Goal: Check status: Check status

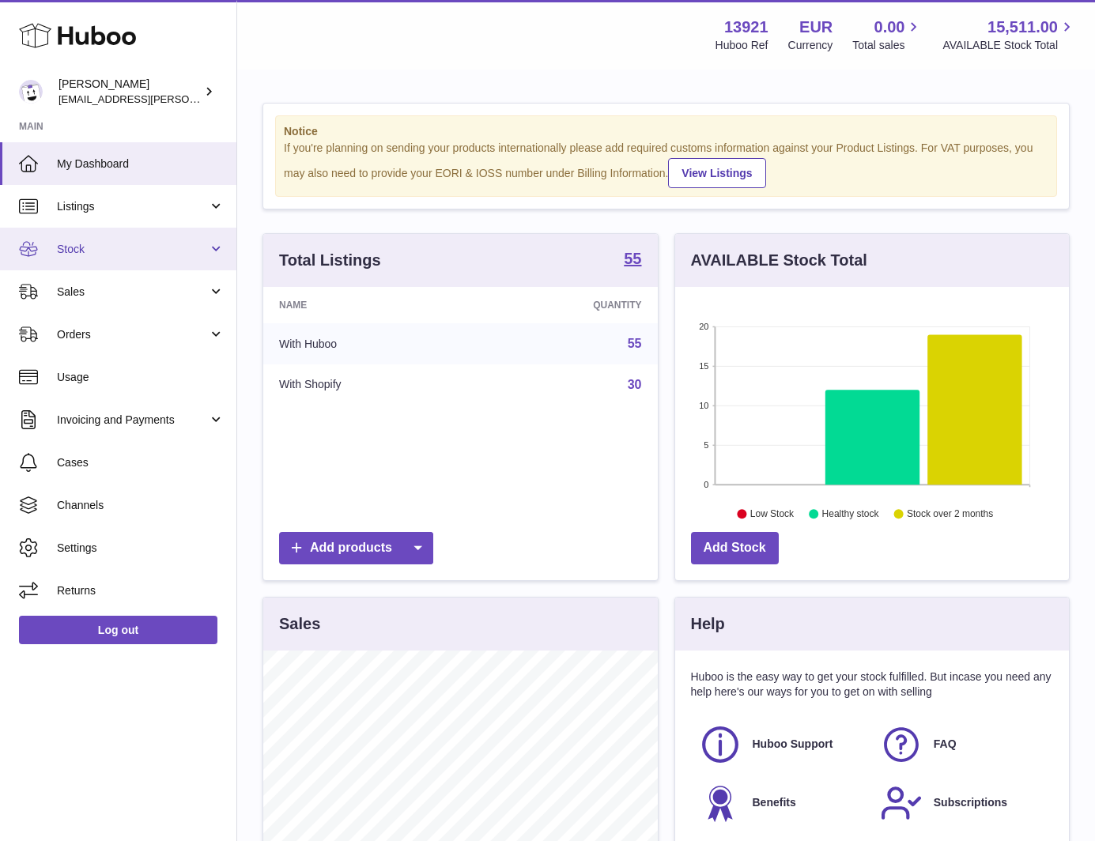
scroll to position [790428, 790280]
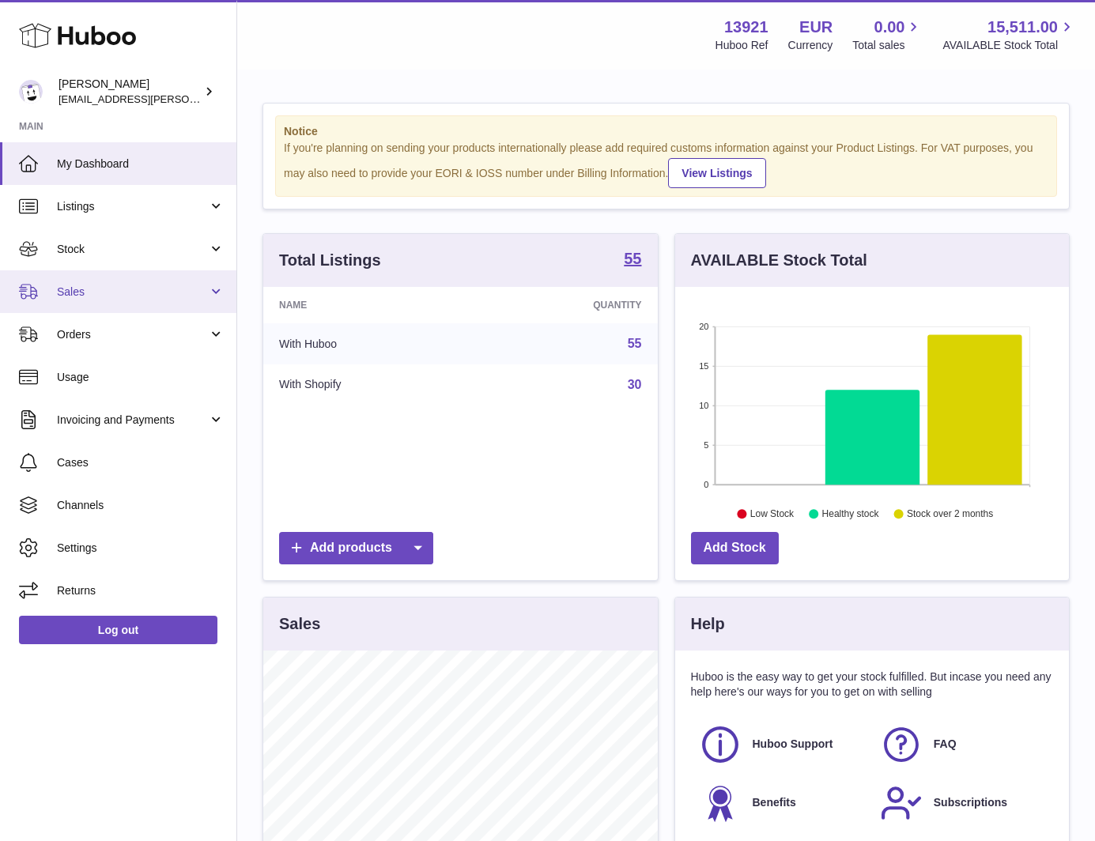
click at [125, 278] on link "Sales" at bounding box center [118, 291] width 236 height 43
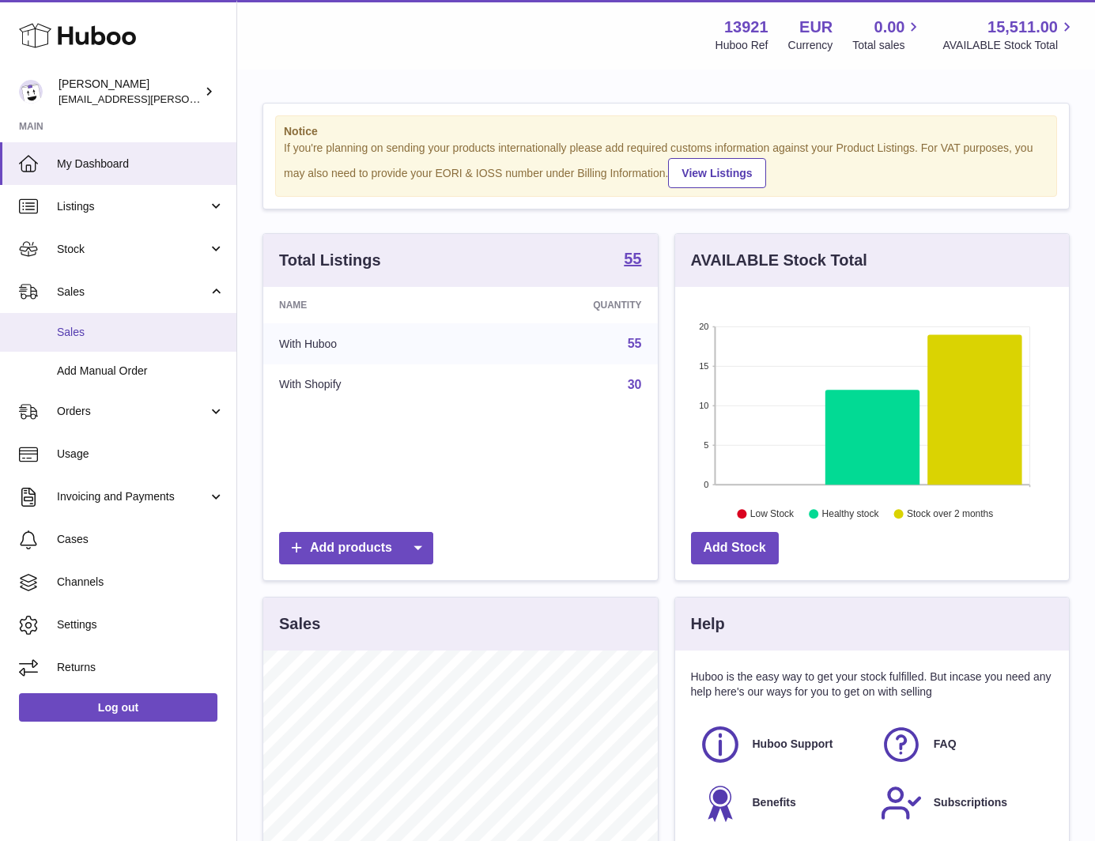
click at [123, 327] on span "Sales" at bounding box center [141, 332] width 168 height 15
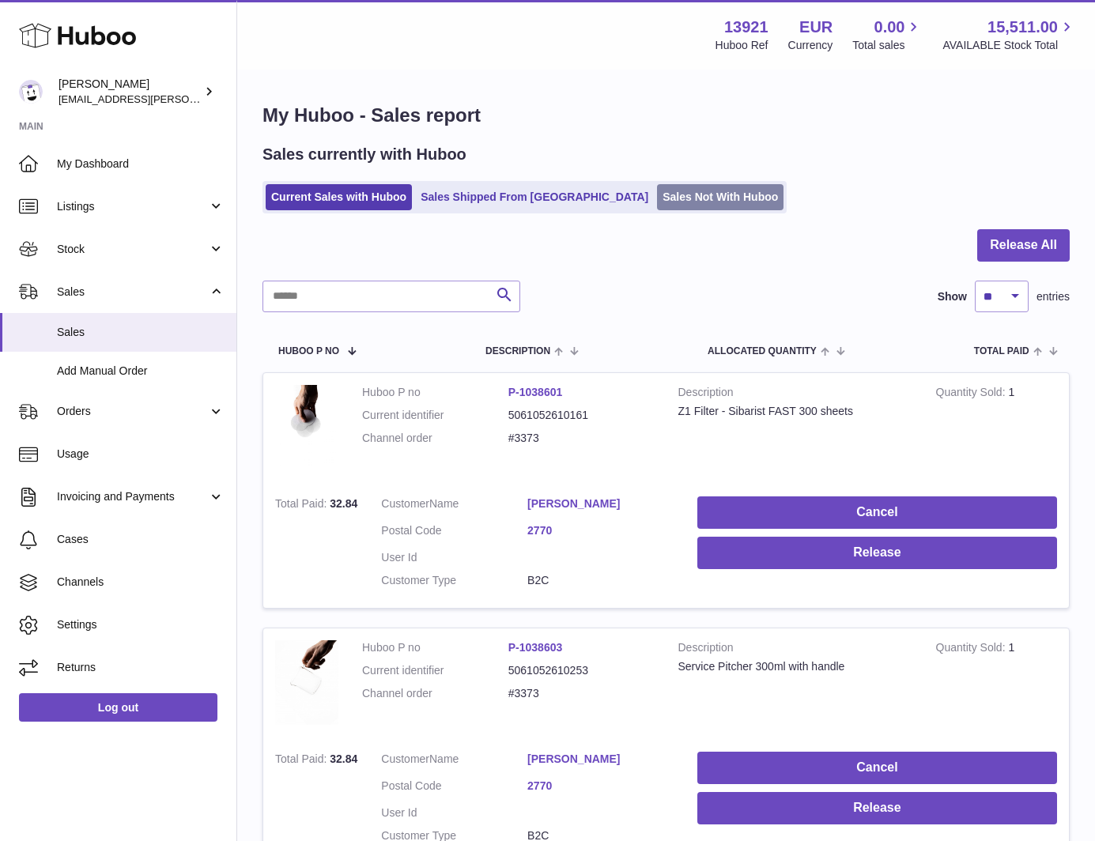
click at [657, 191] on link "Sales Not With Huboo" at bounding box center [720, 197] width 127 height 26
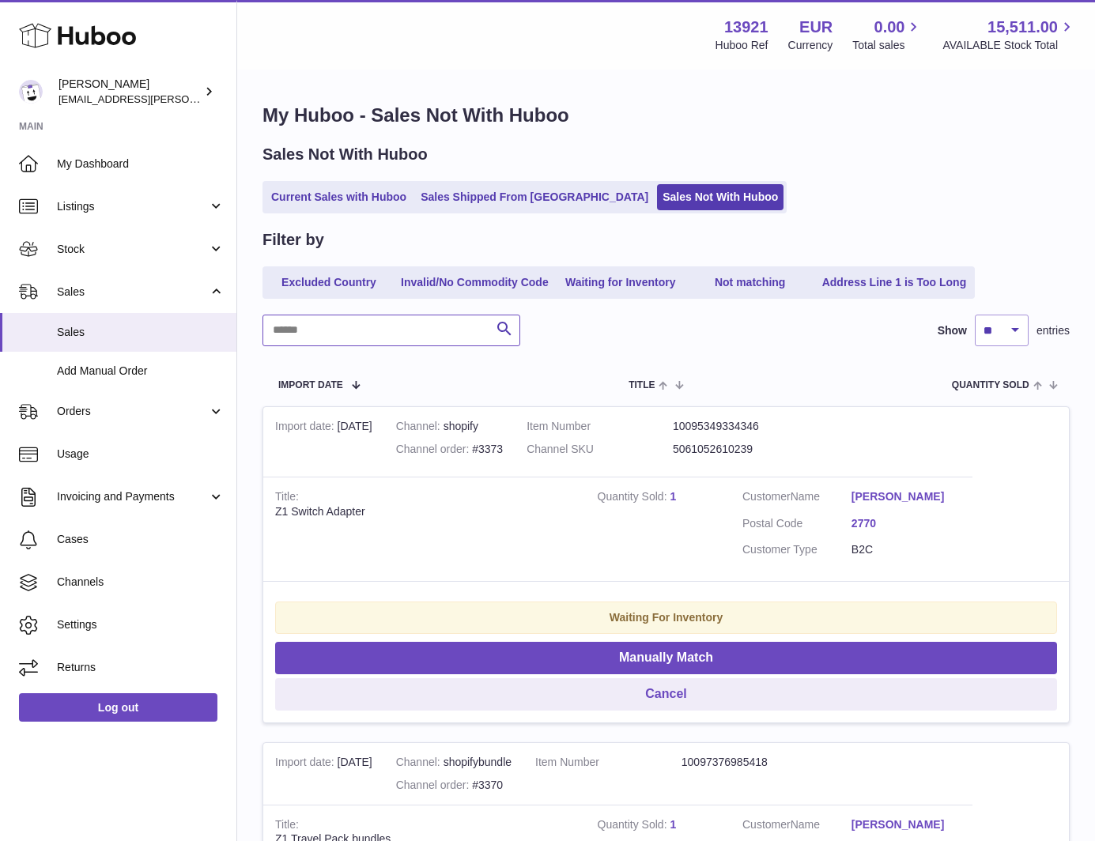
click at [382, 338] on input "text" at bounding box center [392, 331] width 258 height 32
type input "***"
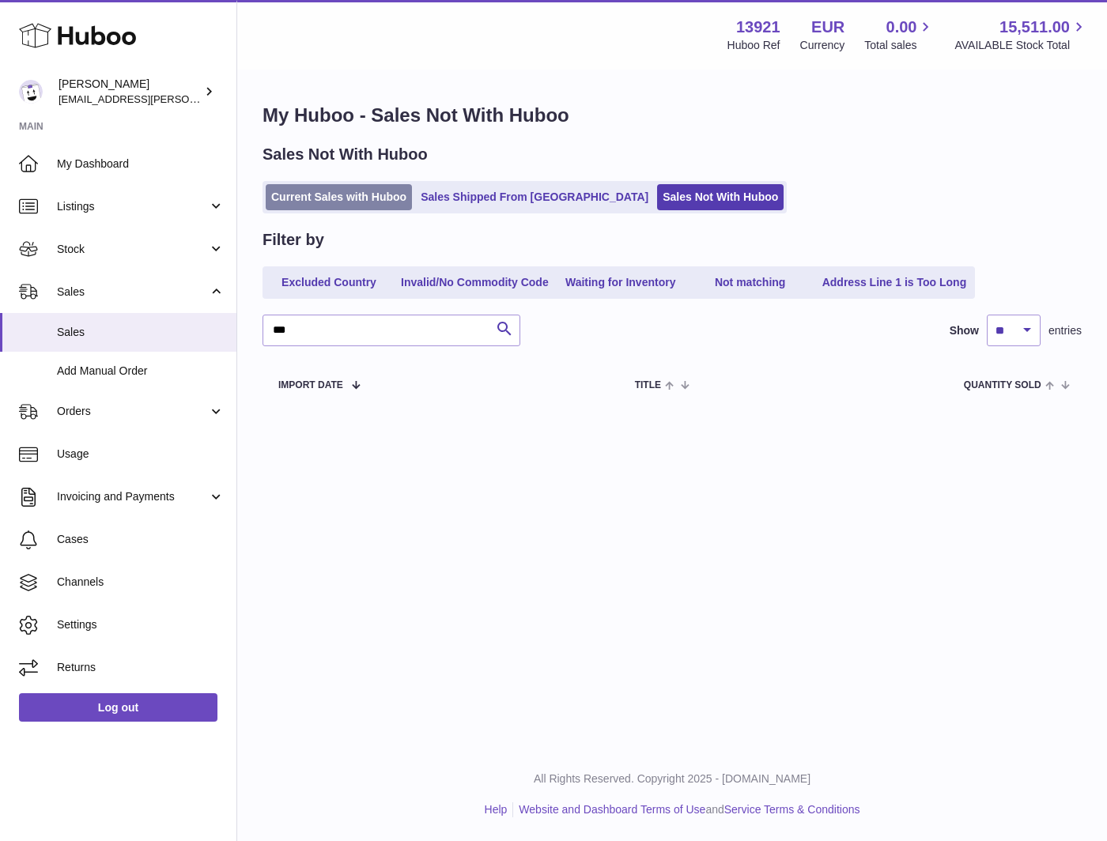
click at [327, 196] on link "Current Sales with Huboo" at bounding box center [339, 197] width 146 height 26
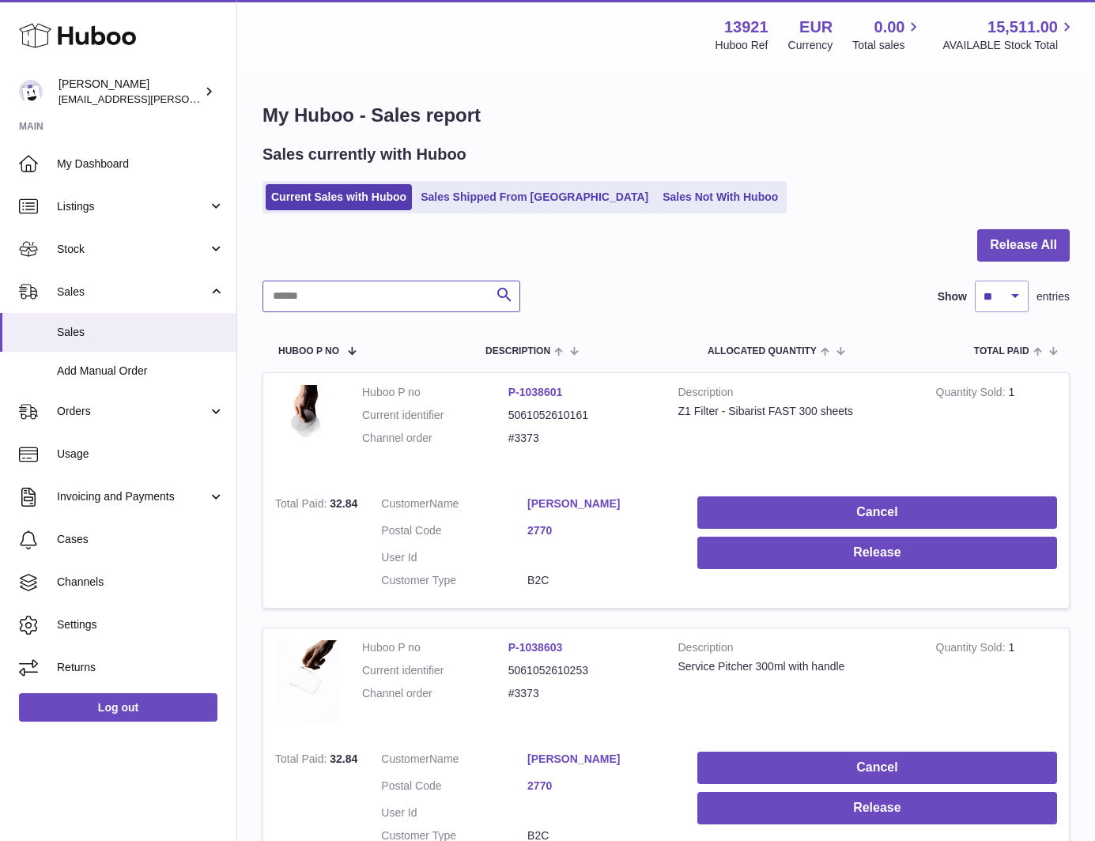
click at [372, 289] on input "text" at bounding box center [392, 297] width 258 height 32
type input "***"
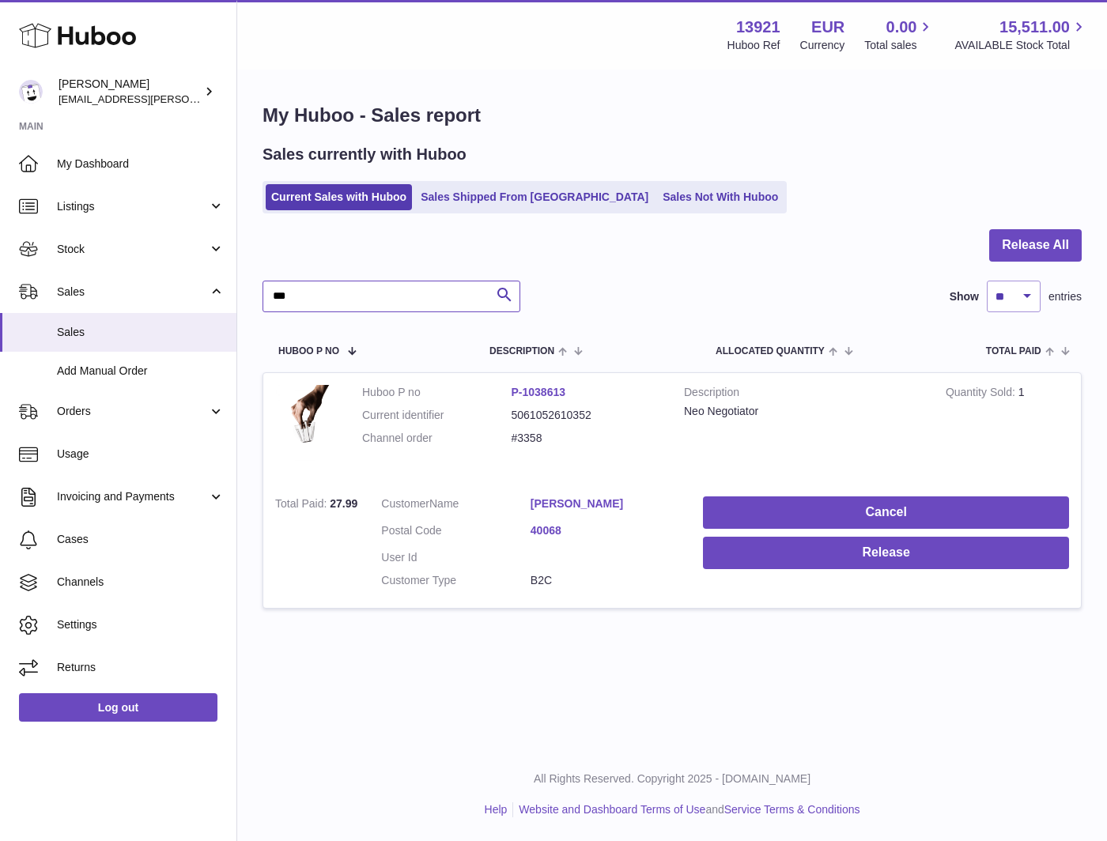
click at [378, 300] on input "***" at bounding box center [392, 297] width 258 height 32
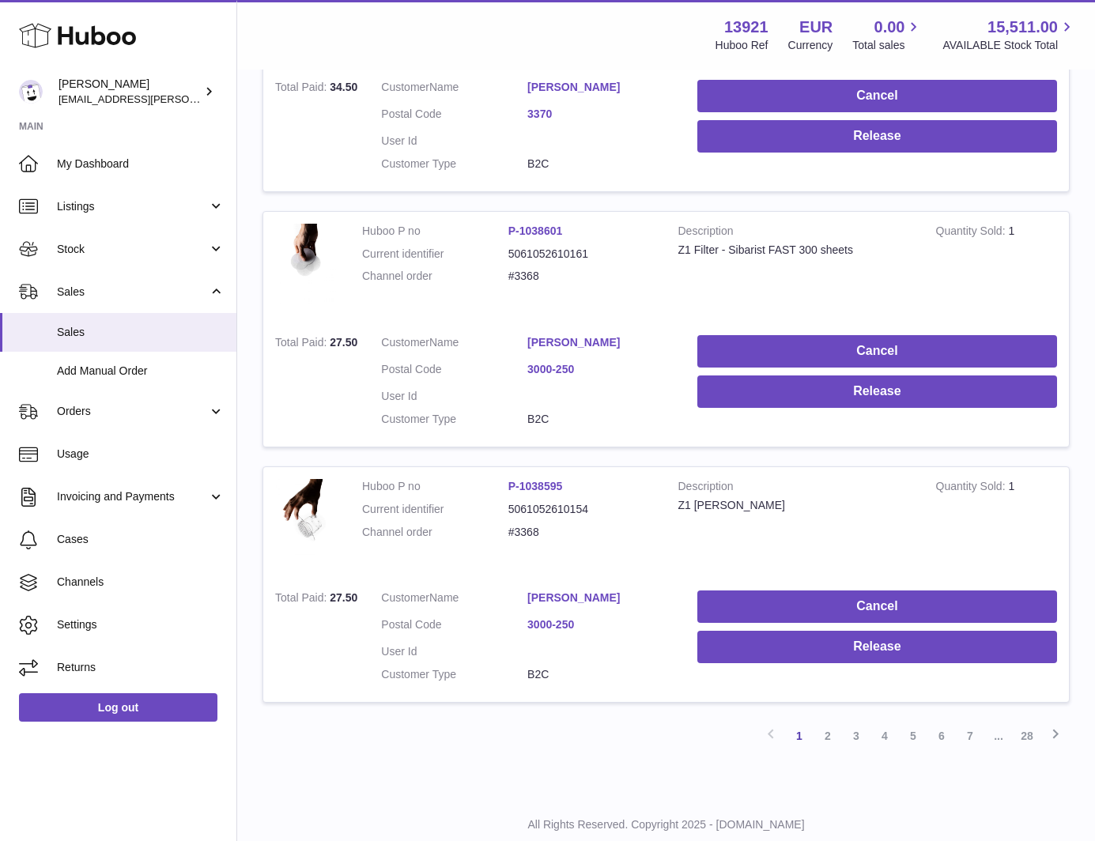
scroll to position [2251, 0]
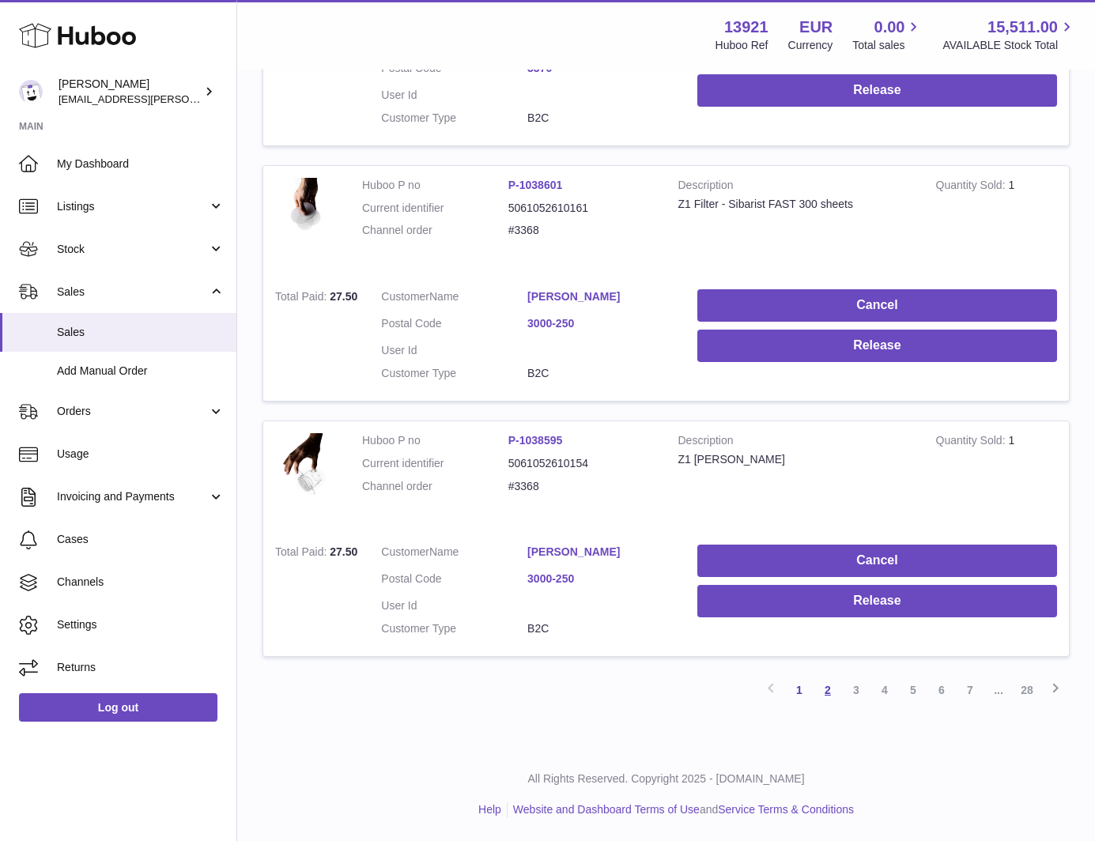
click at [822, 689] on link "2" at bounding box center [828, 690] width 28 height 28
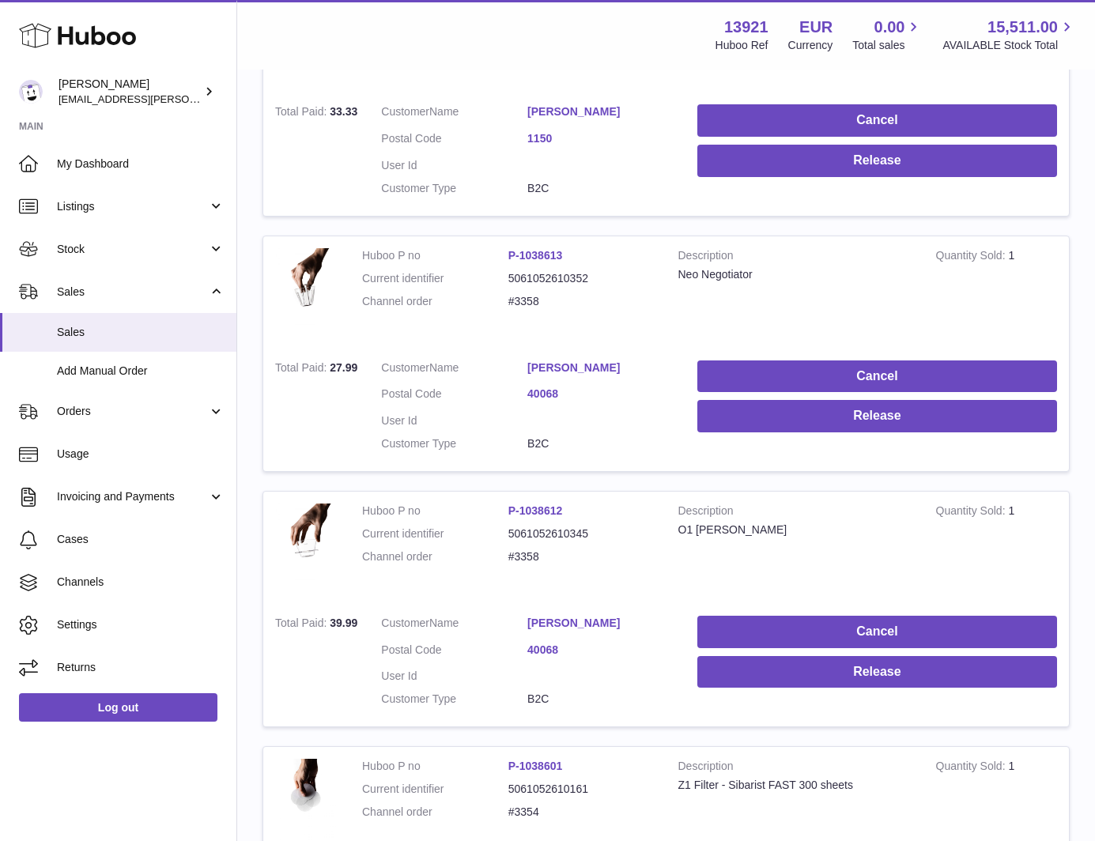
scroll to position [625, 0]
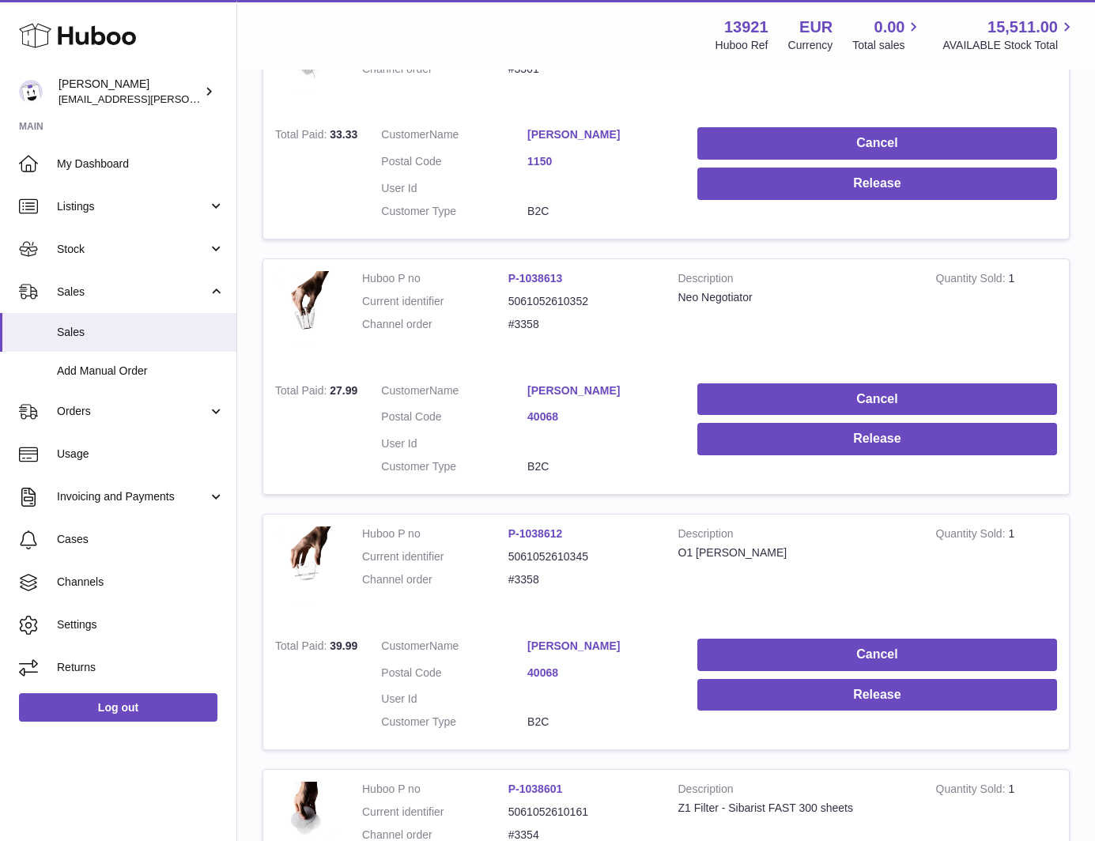
click at [616, 534] on dd "P-1038612" at bounding box center [581, 534] width 146 height 15
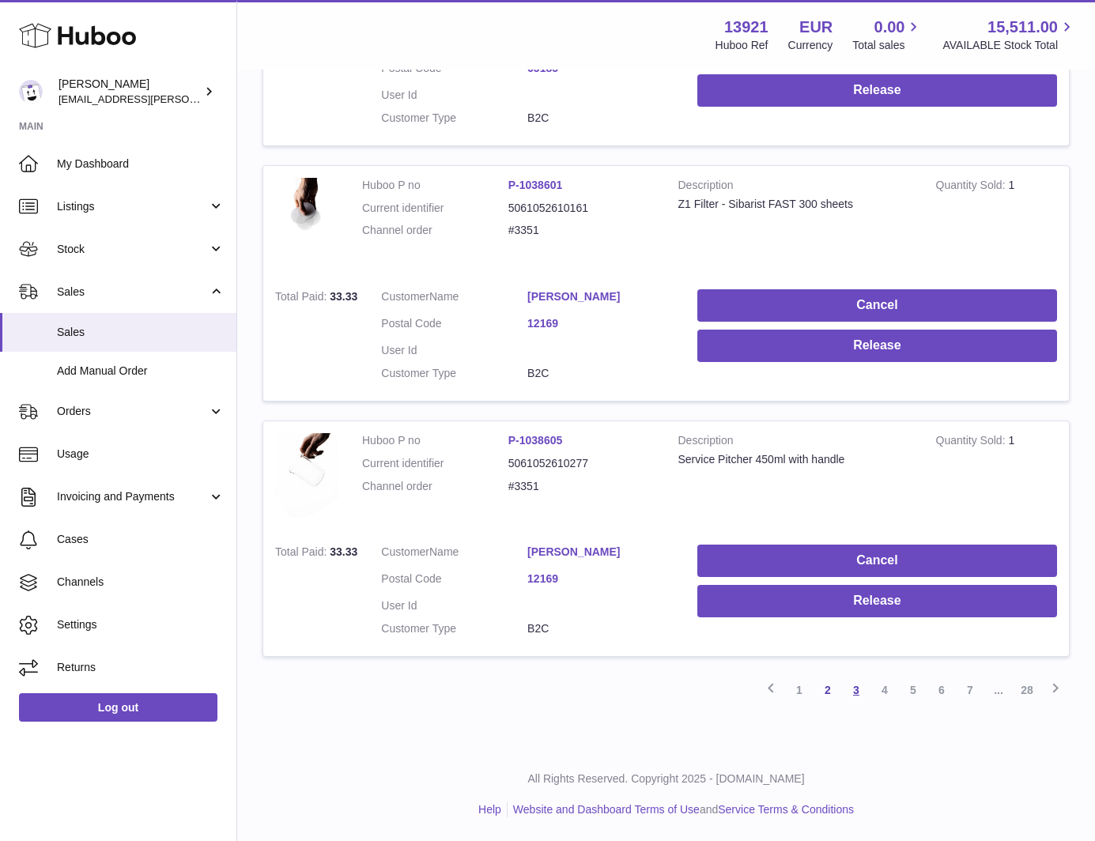
click at [852, 684] on link "3" at bounding box center [856, 690] width 28 height 28
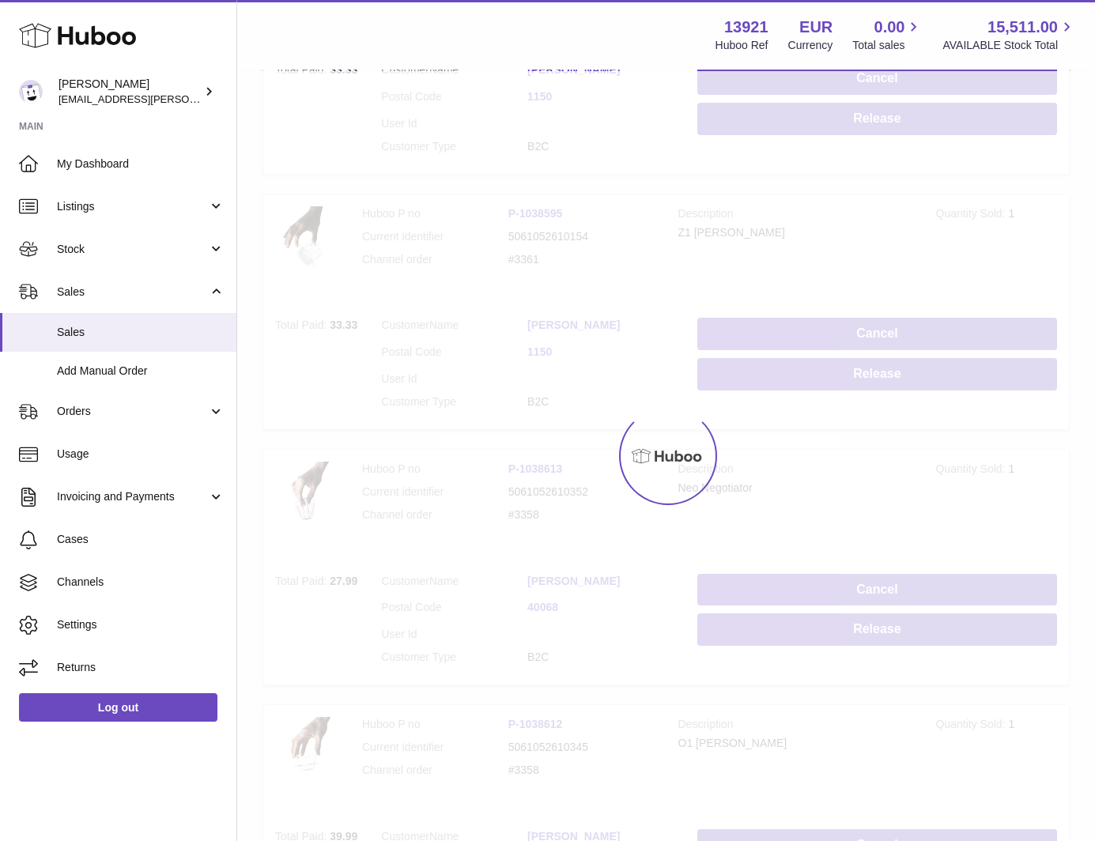
scroll to position [71, 0]
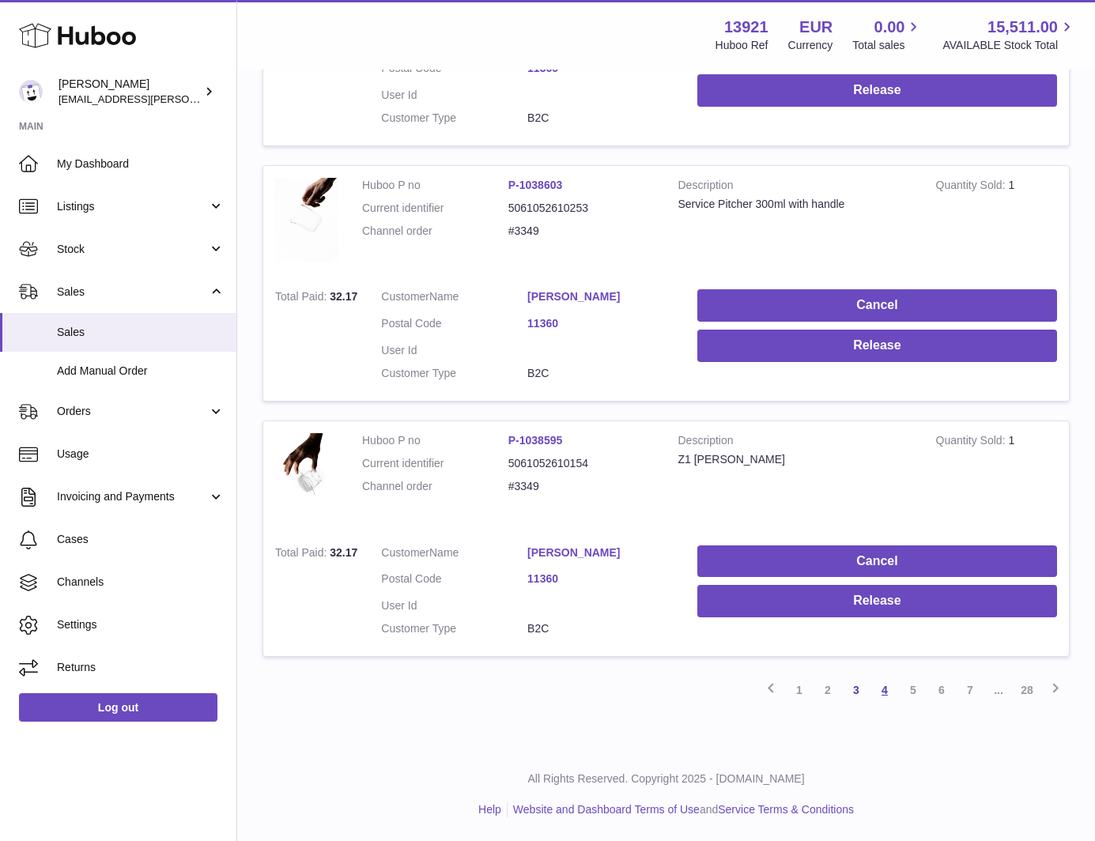
click at [881, 689] on link "4" at bounding box center [885, 690] width 28 height 28
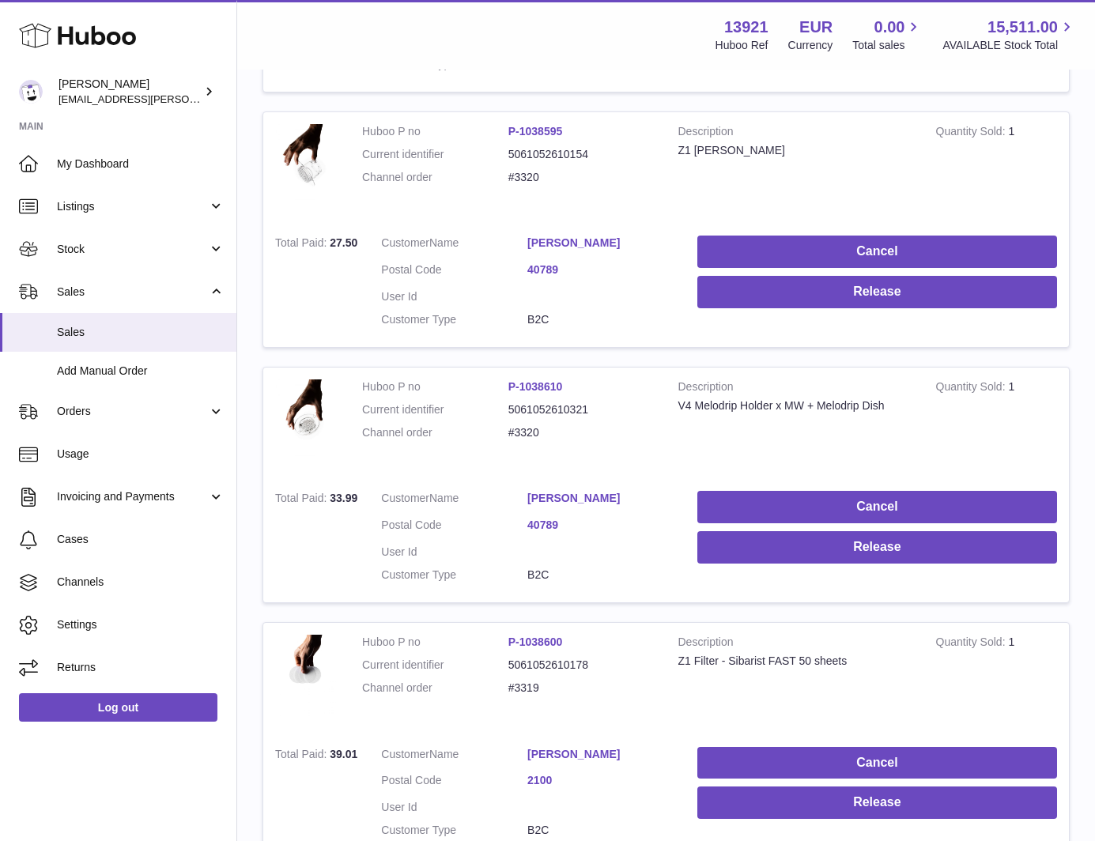
scroll to position [2319, 0]
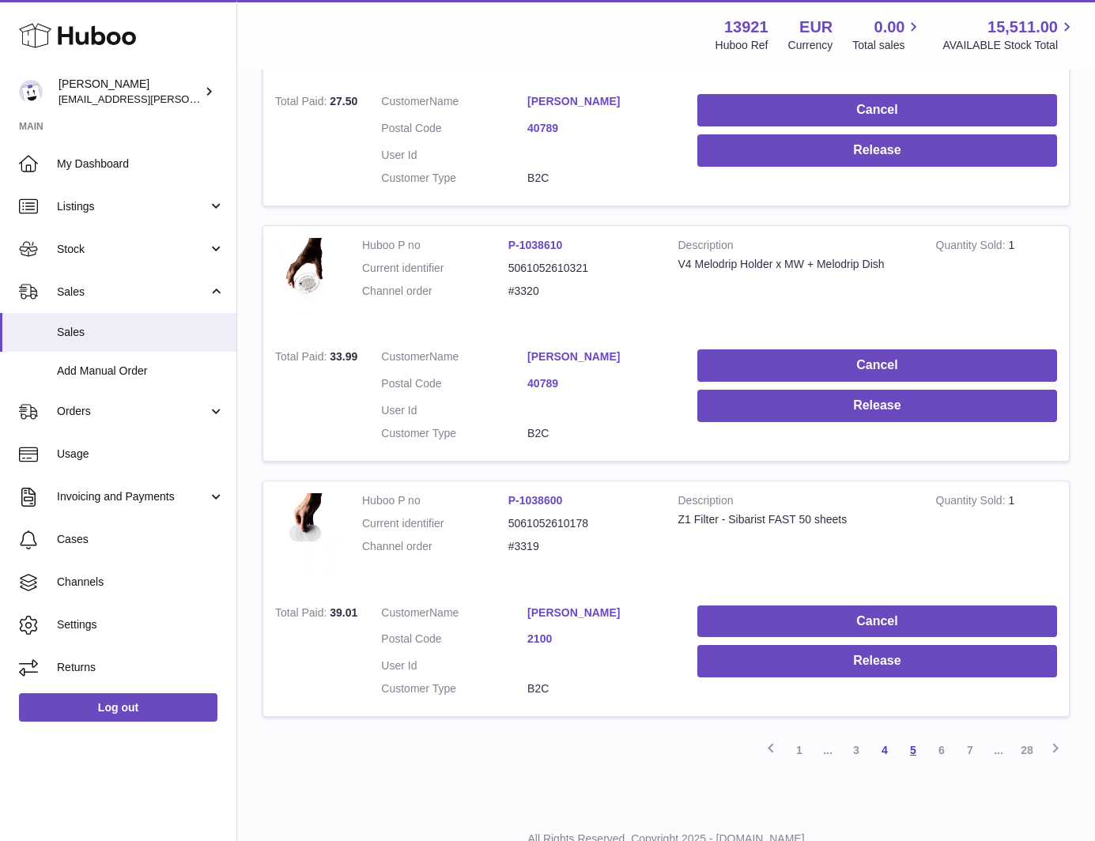
click at [920, 736] on link "5" at bounding box center [913, 750] width 28 height 28
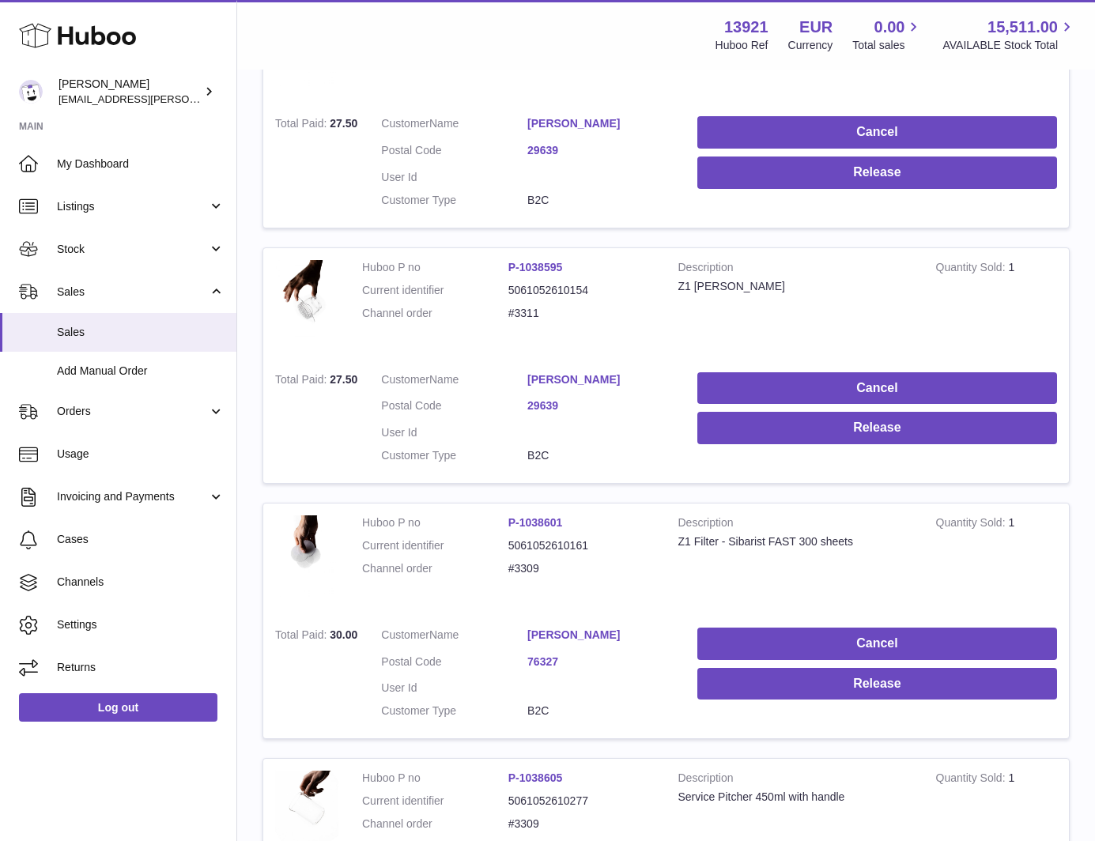
scroll to position [862, 0]
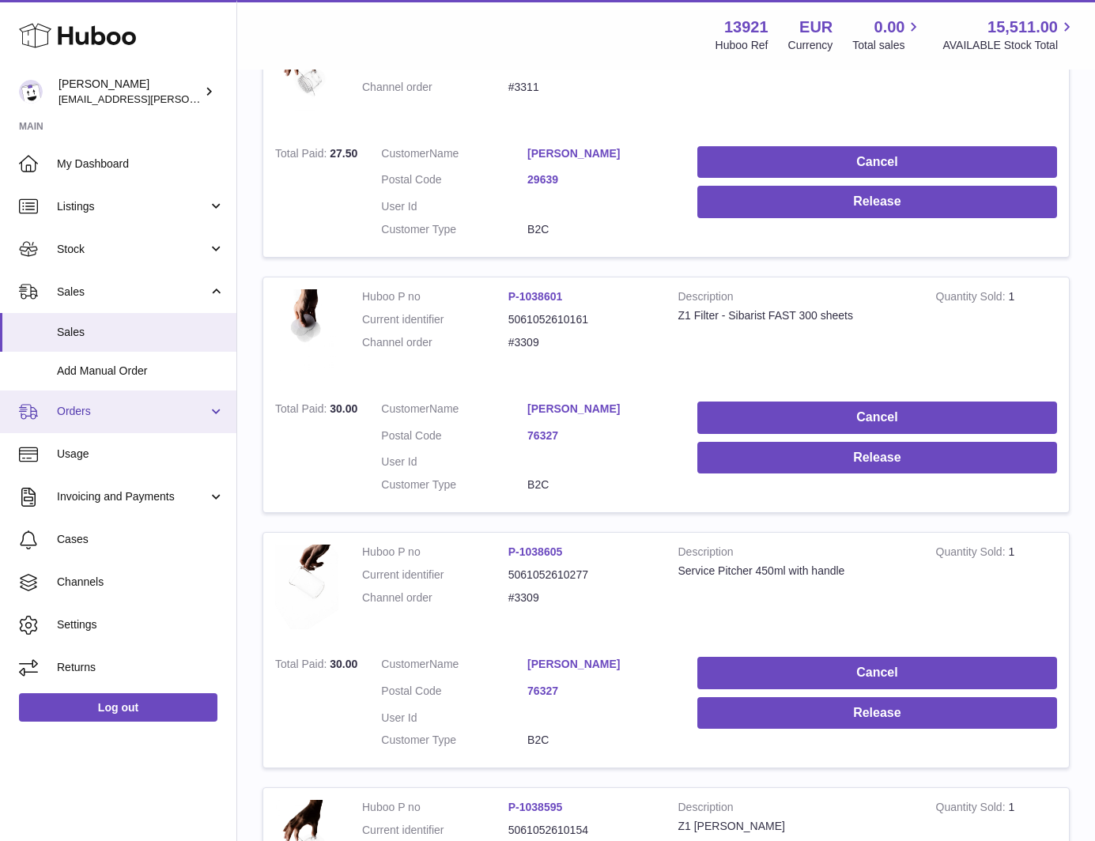
click at [145, 402] on link "Orders" at bounding box center [118, 412] width 236 height 43
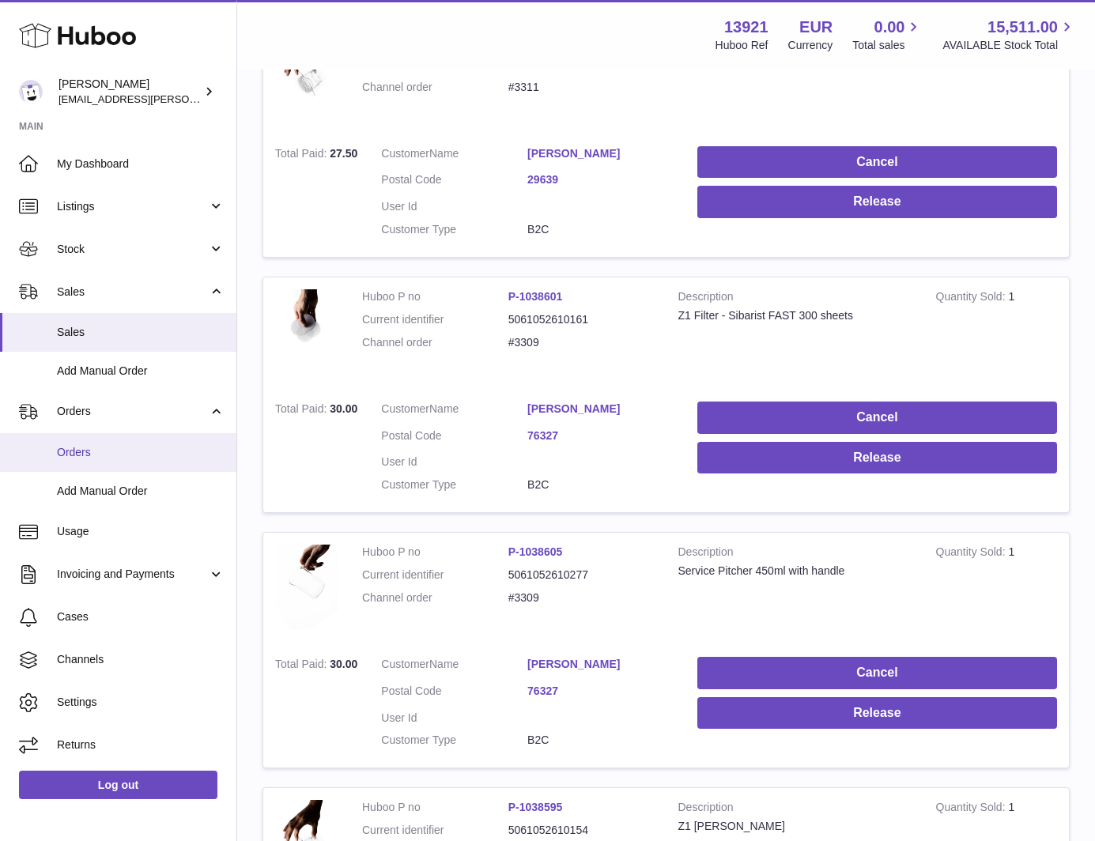
click at [117, 440] on link "Orders" at bounding box center [118, 452] width 236 height 39
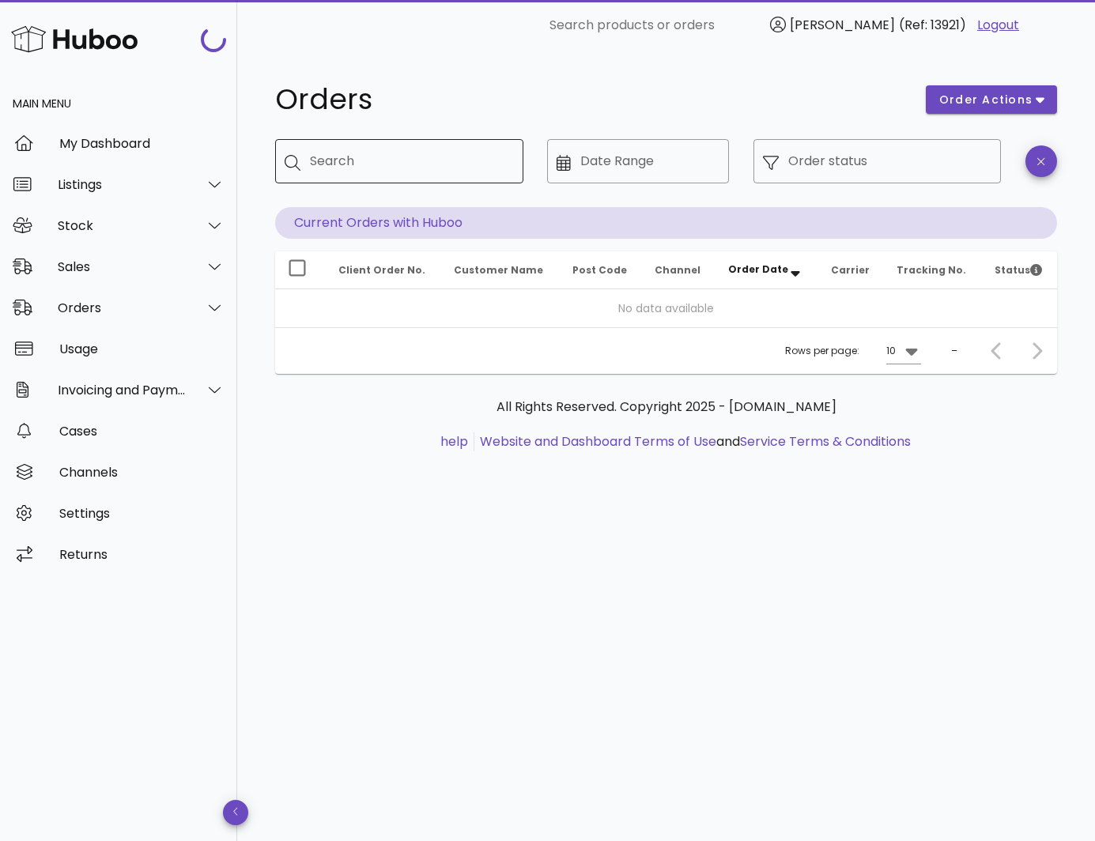
click at [388, 168] on input "Search" at bounding box center [410, 161] width 201 height 25
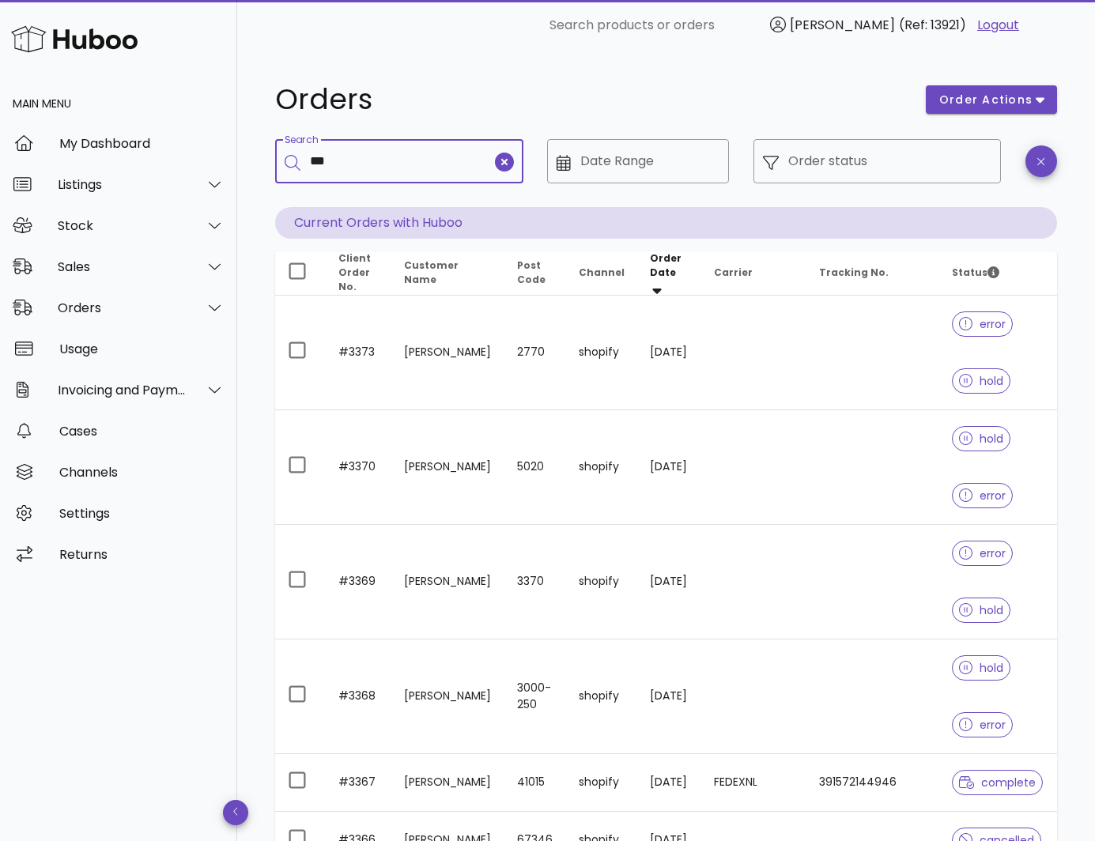
type input "***"
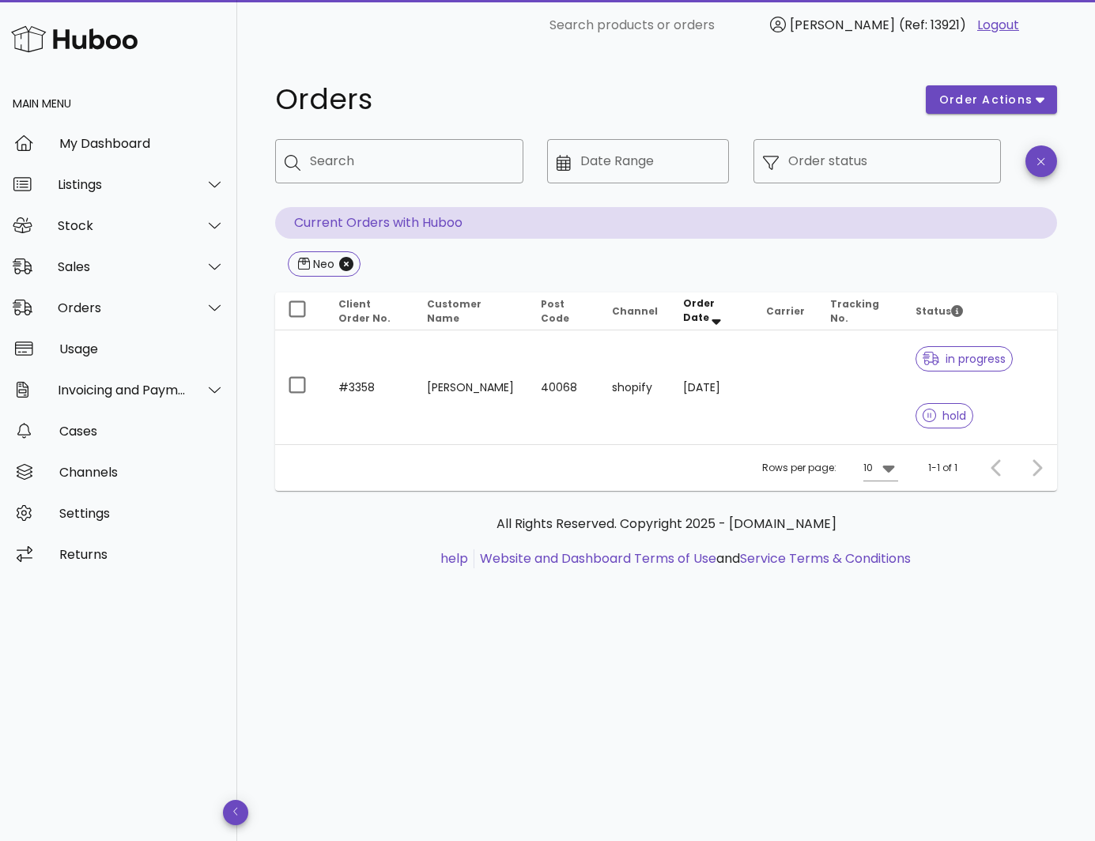
click at [900, 468] on div "Rows per page: 10 1-1 of 1" at bounding box center [666, 467] width 782 height 47
click at [884, 469] on icon at bounding box center [888, 468] width 19 height 19
click at [872, 560] on div "50" at bounding box center [884, 557] width 41 height 38
click at [391, 166] on input "Search" at bounding box center [410, 161] width 201 height 25
type input "***"
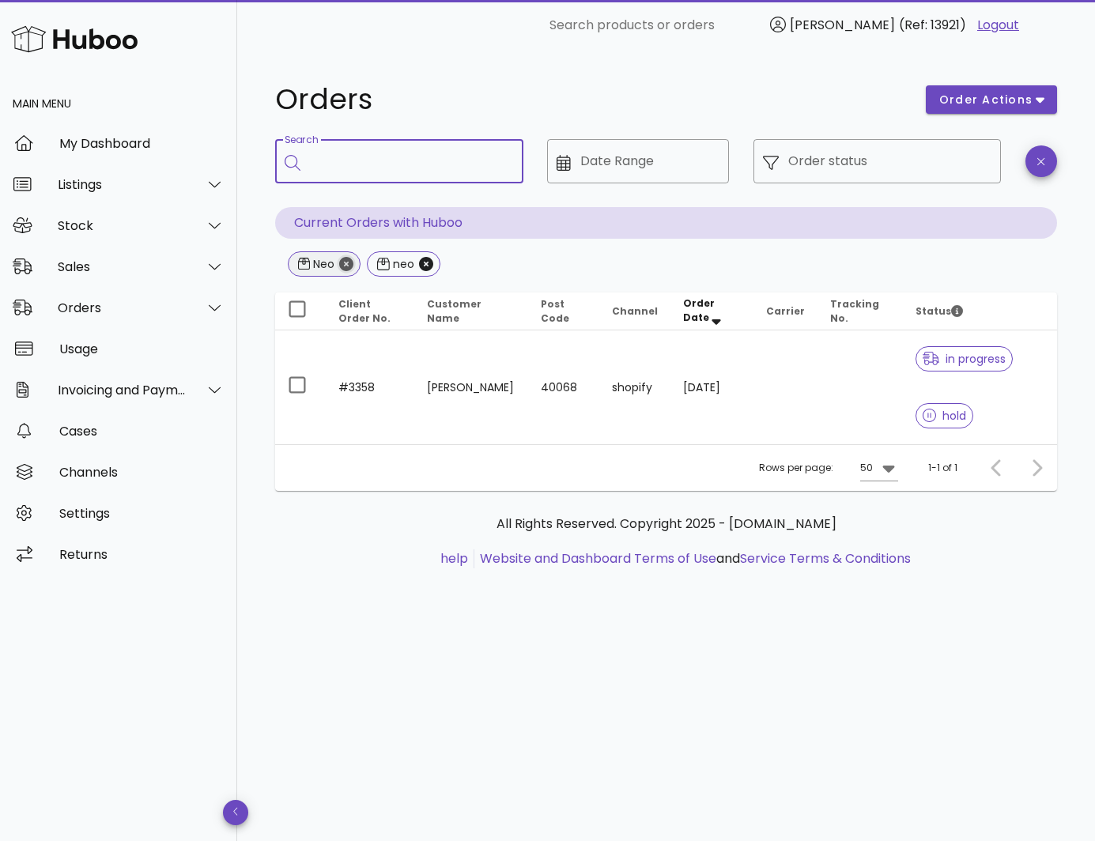
click at [344, 263] on icon "Close" at bounding box center [346, 264] width 14 height 14
